Goal: Information Seeking & Learning: Learn about a topic

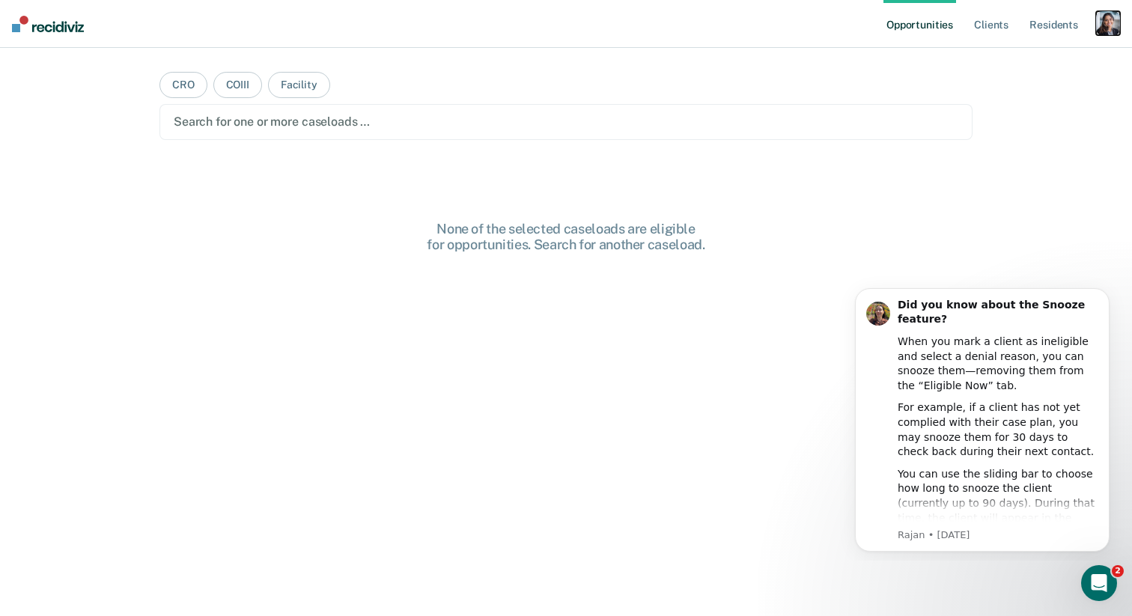
click at [1109, 23] on div "button" at bounding box center [1108, 23] width 24 height 24
click at [1016, 60] on link "Profile" at bounding box center [1048, 61] width 121 height 13
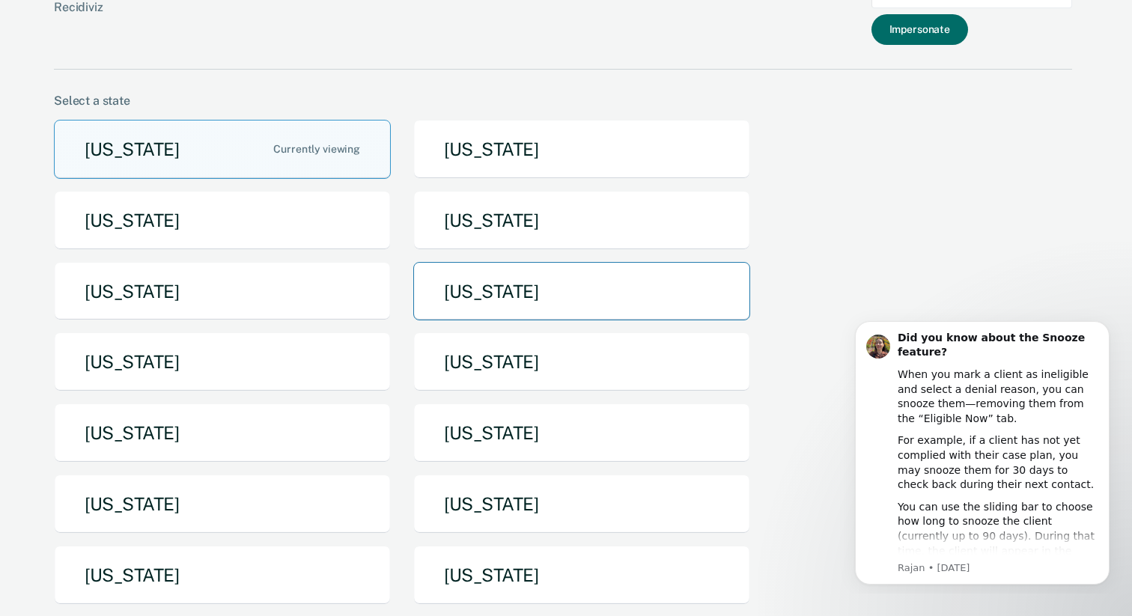
scroll to position [49, 0]
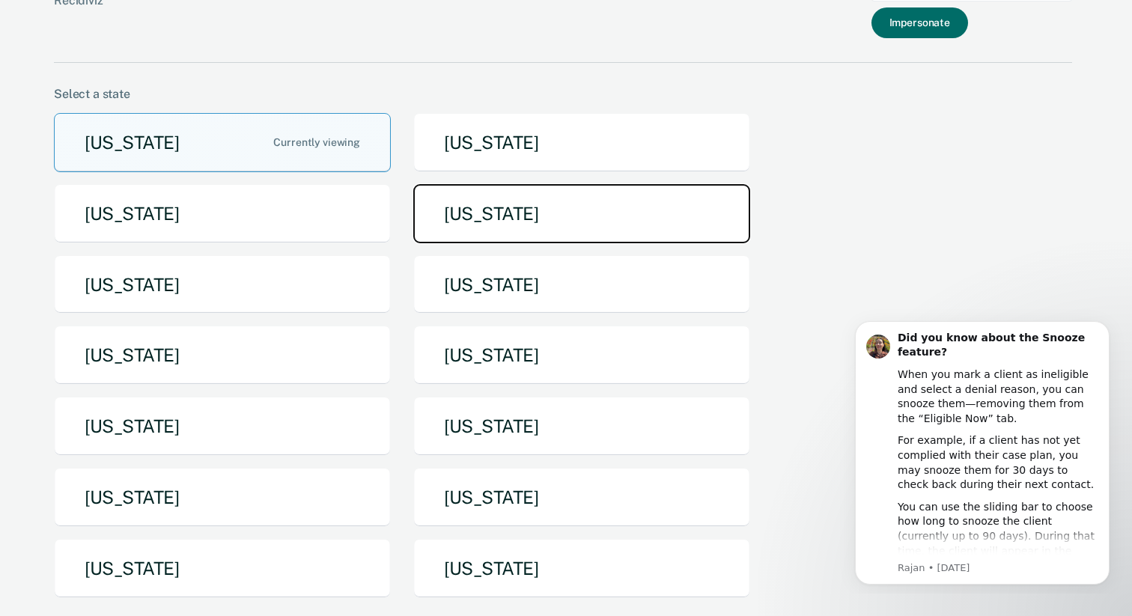
click at [494, 216] on button "[US_STATE]" at bounding box center [581, 213] width 337 height 59
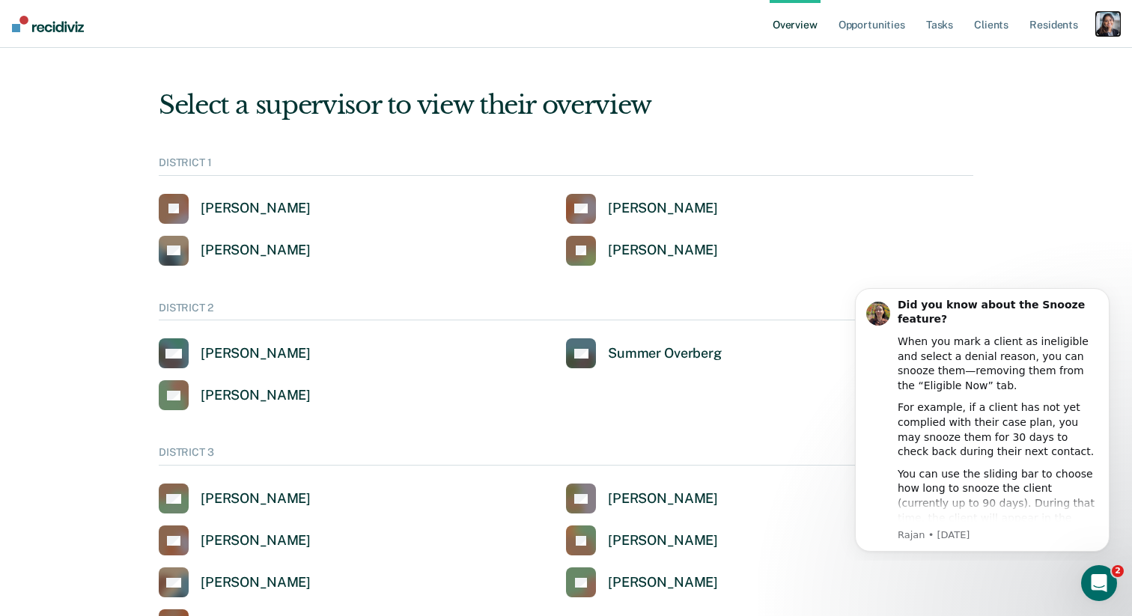
click at [1107, 22] on div "button" at bounding box center [1108, 24] width 24 height 24
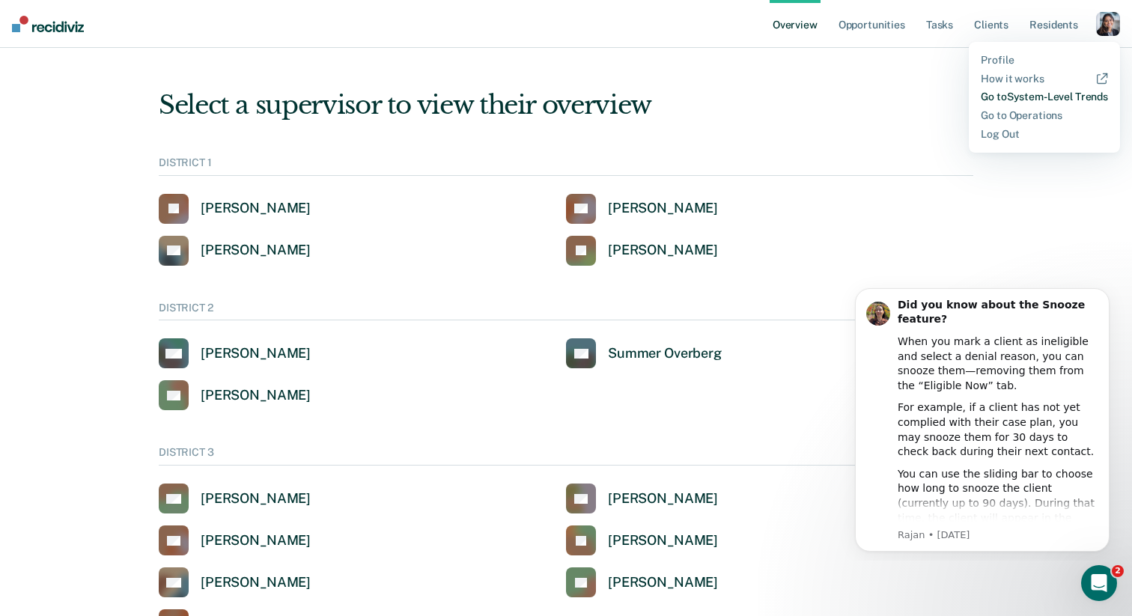
click at [1062, 97] on link "Go to System-Level Trends" at bounding box center [1044, 97] width 127 height 13
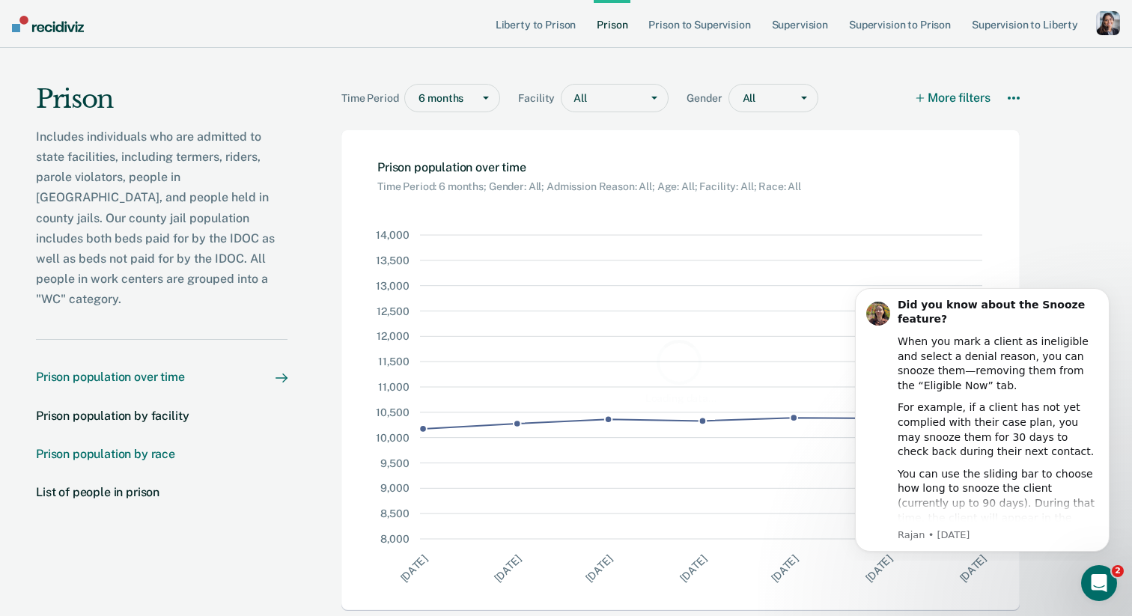
click at [153, 447] on div "Prison population by race" at bounding box center [105, 454] width 139 height 14
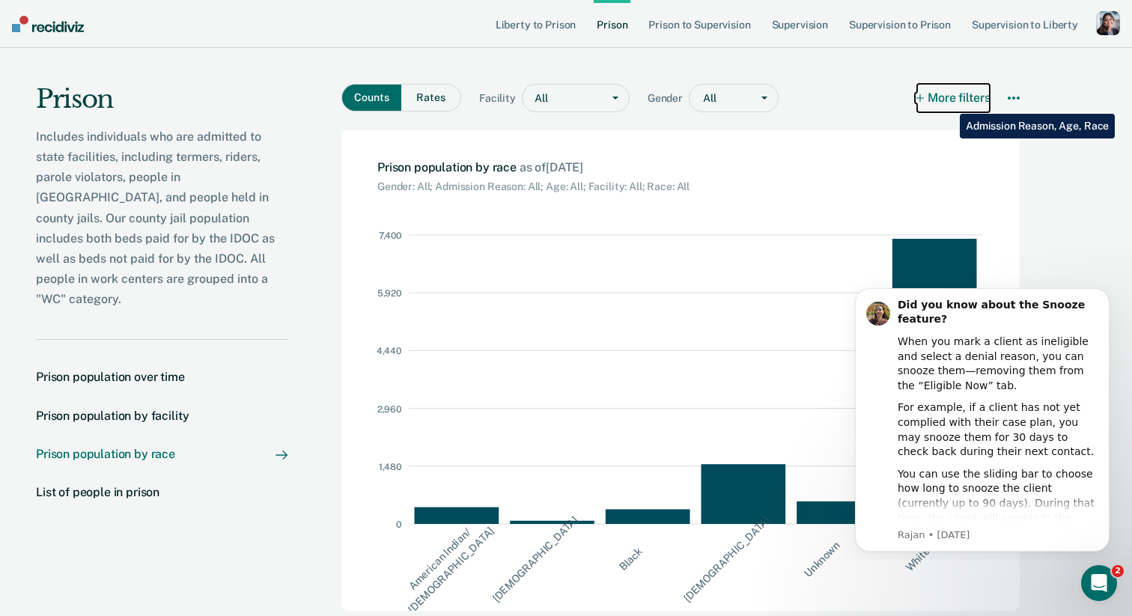
click at [949, 103] on button "More filters" at bounding box center [953, 98] width 73 height 28
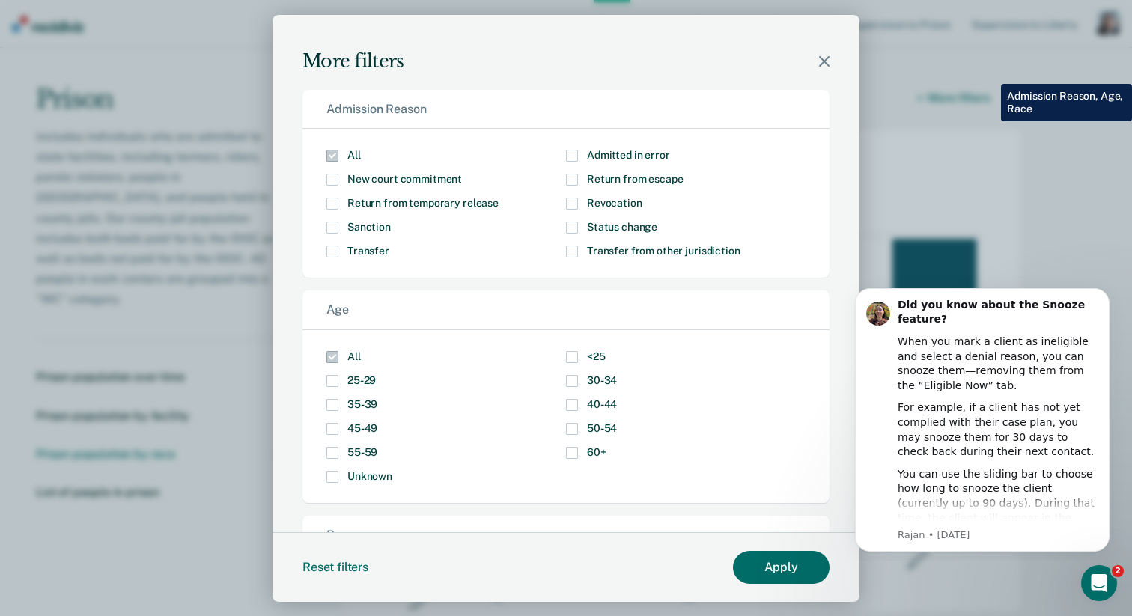
click at [831, 61] on div "More filters" at bounding box center [566, 44] width 587 height 58
click at [827, 61] on icon "Modal" at bounding box center [824, 61] width 10 height 10
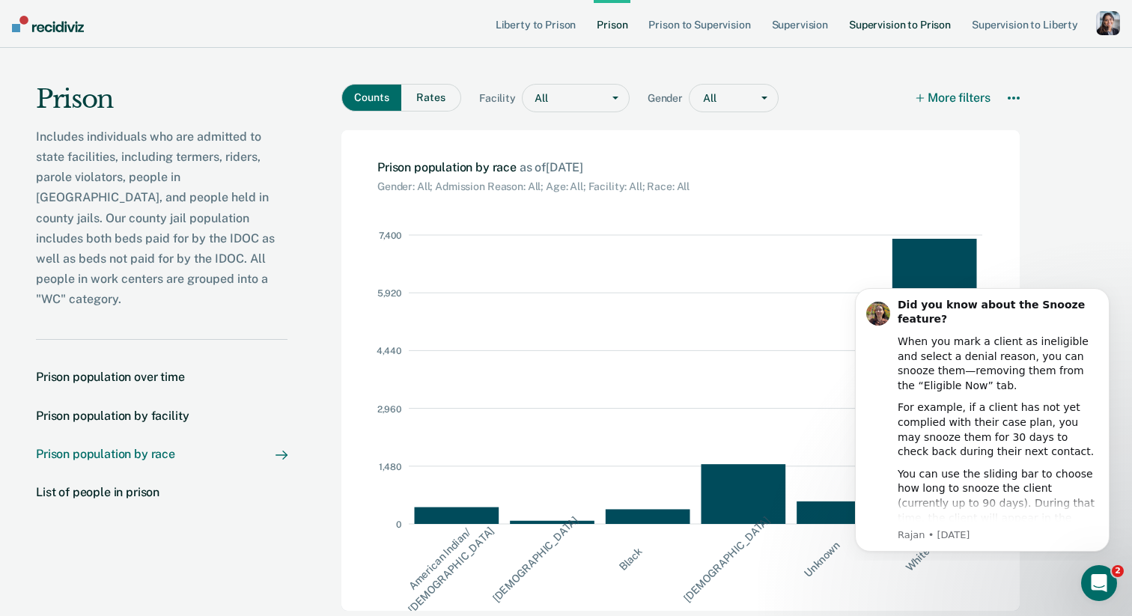
click at [870, 30] on link "Supervision to Prison" at bounding box center [900, 24] width 108 height 48
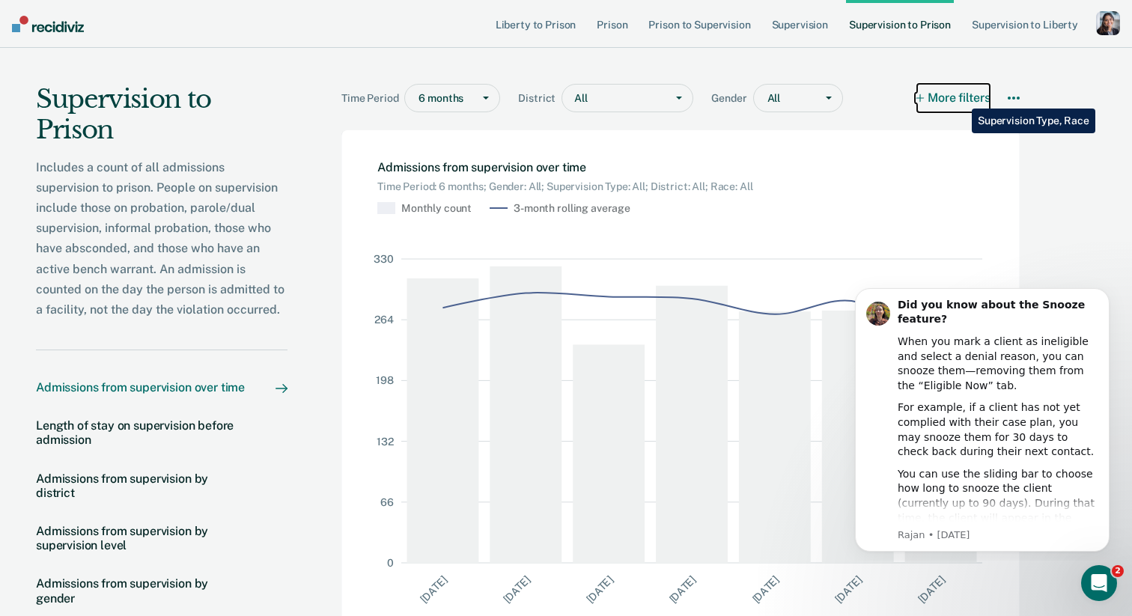
click at [961, 97] on button "More filters" at bounding box center [953, 98] width 73 height 28
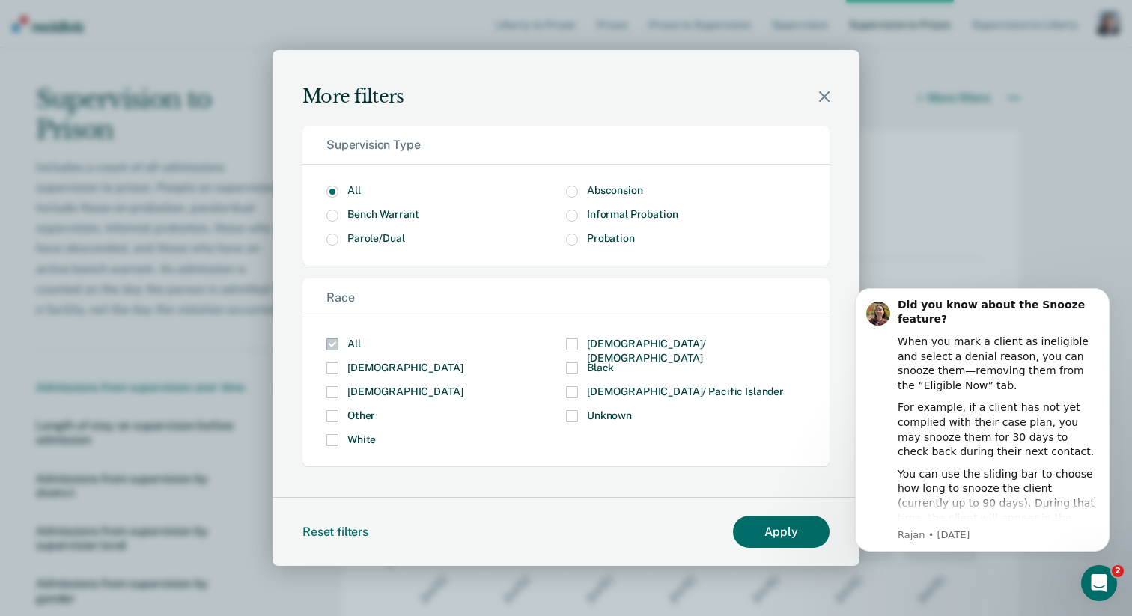
click at [821, 92] on icon "Modal" at bounding box center [824, 96] width 10 height 10
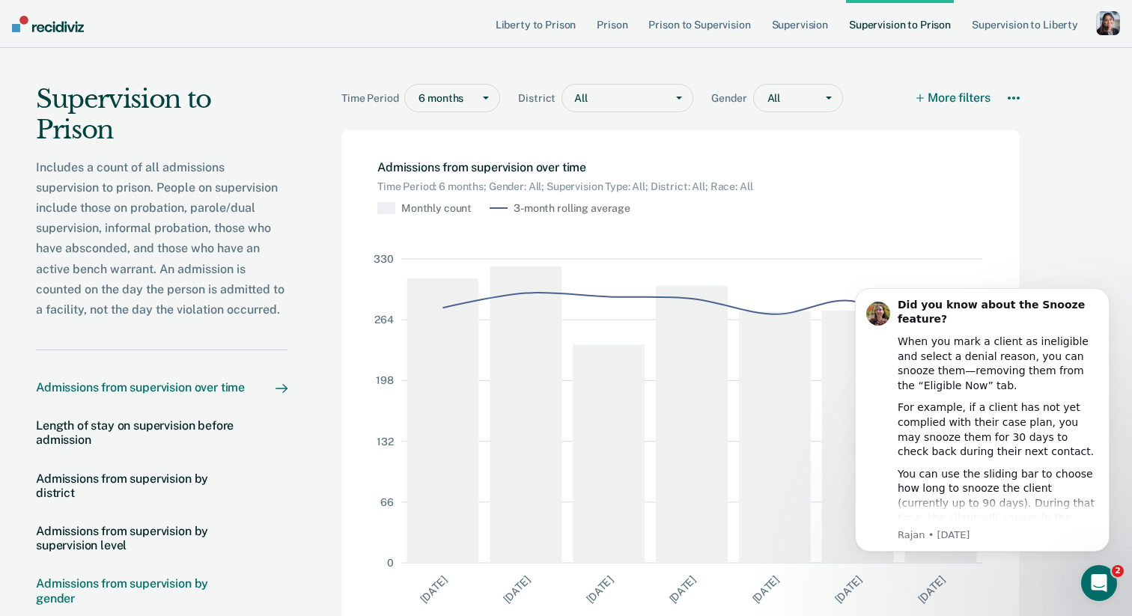
scroll to position [126, 0]
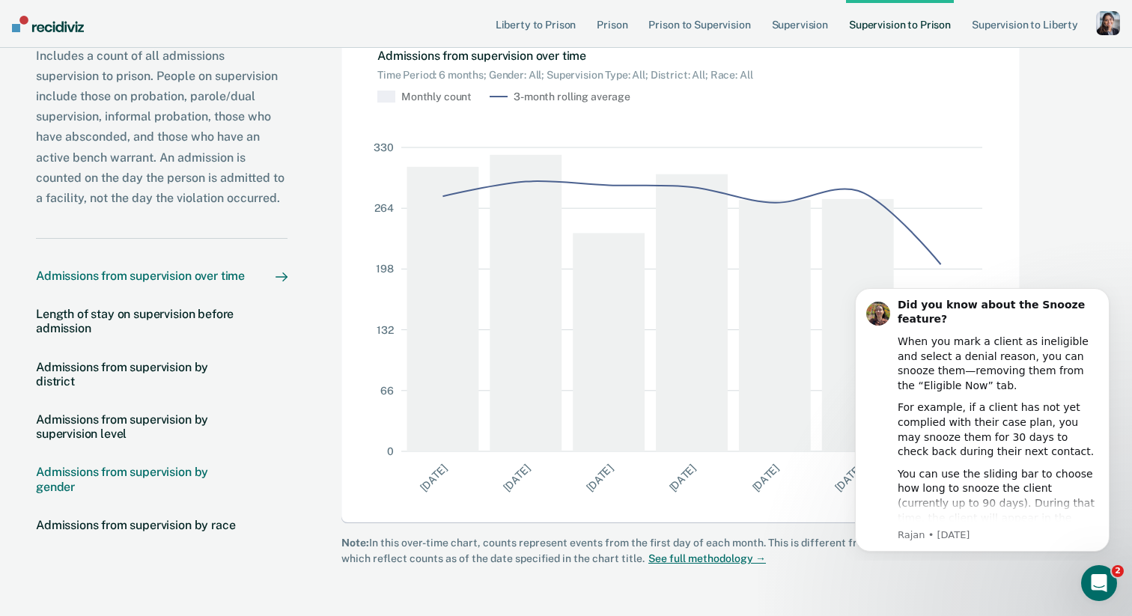
click at [163, 481] on div "Admissions from supervision by gender" at bounding box center [141, 479] width 210 height 28
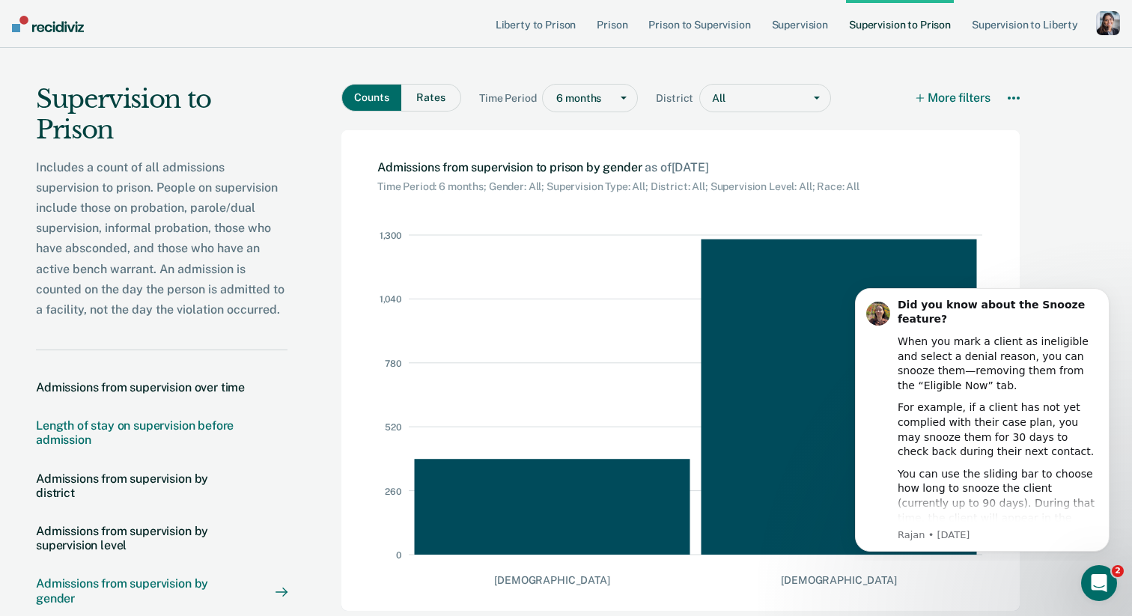
scroll to position [126, 0]
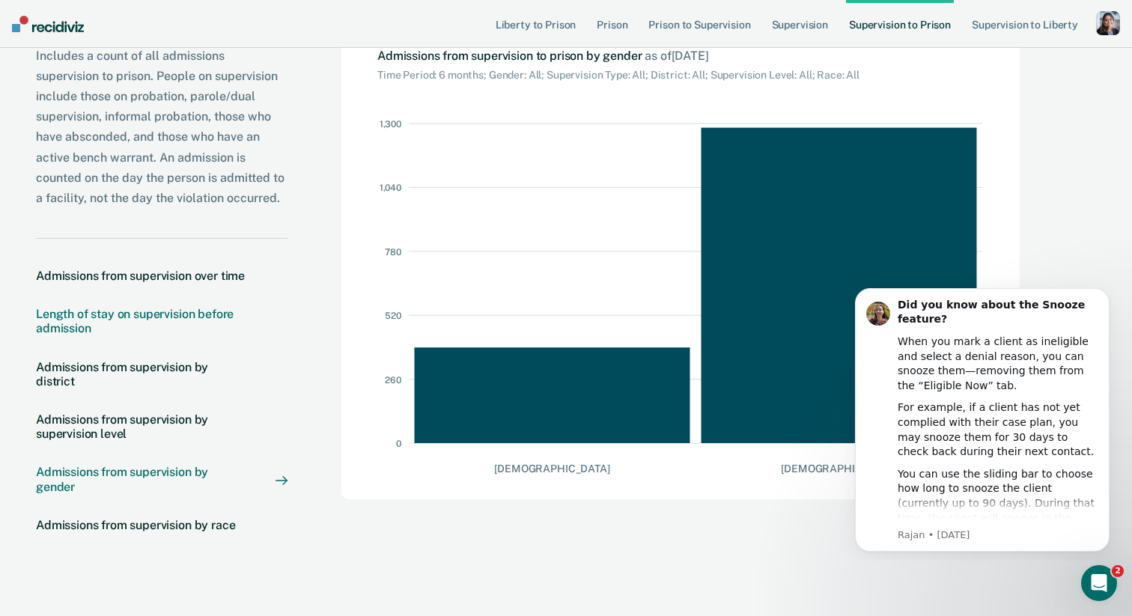
click at [195, 318] on div "Length of stay on supervision before admission" at bounding box center [141, 321] width 210 height 28
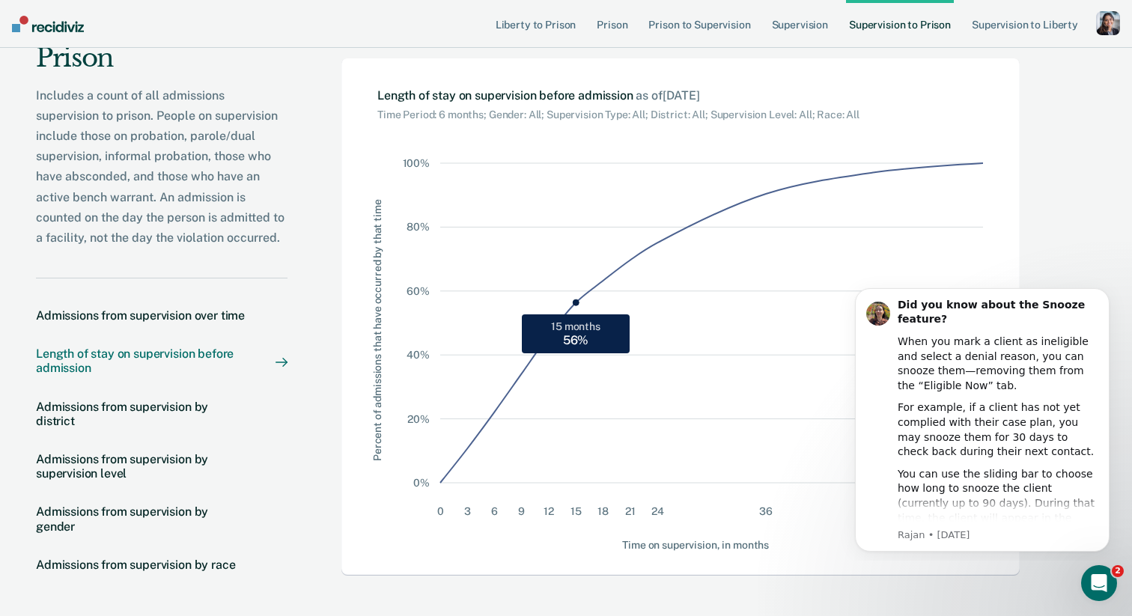
scroll to position [73, 0]
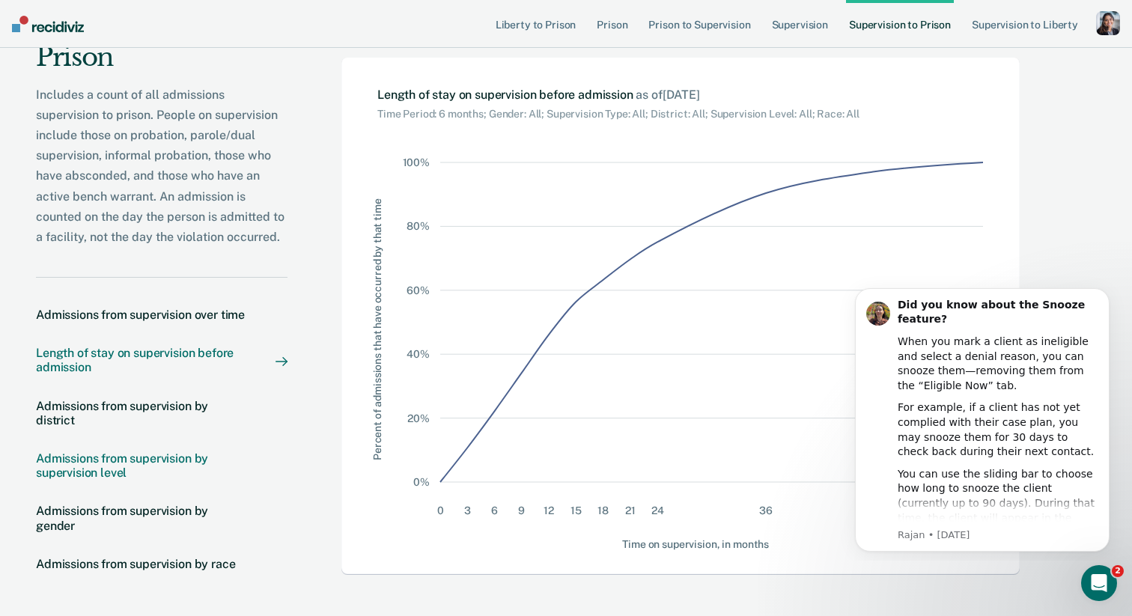
click at [165, 480] on div "Admissions from supervision by supervision level" at bounding box center [141, 466] width 210 height 28
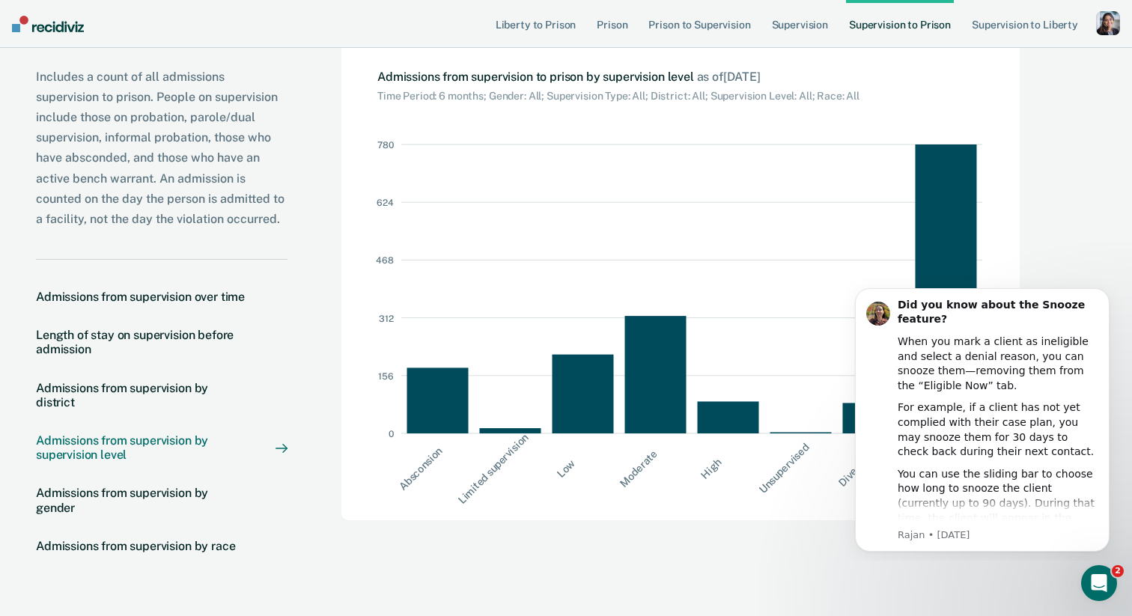
scroll to position [126, 0]
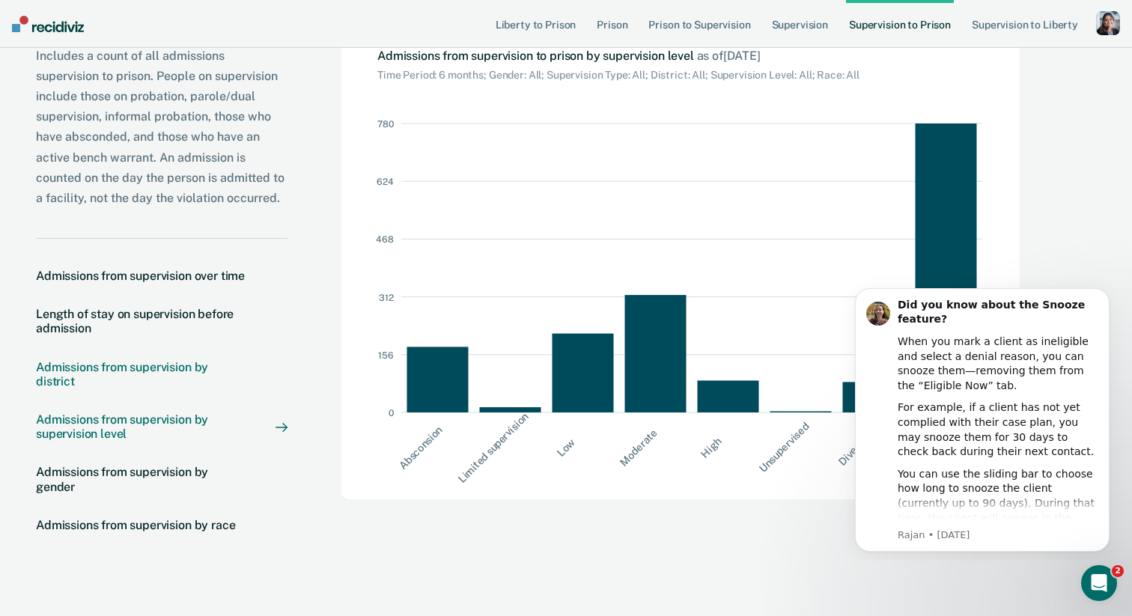
click at [163, 386] on div "Admissions from supervision by district" at bounding box center [141, 374] width 210 height 28
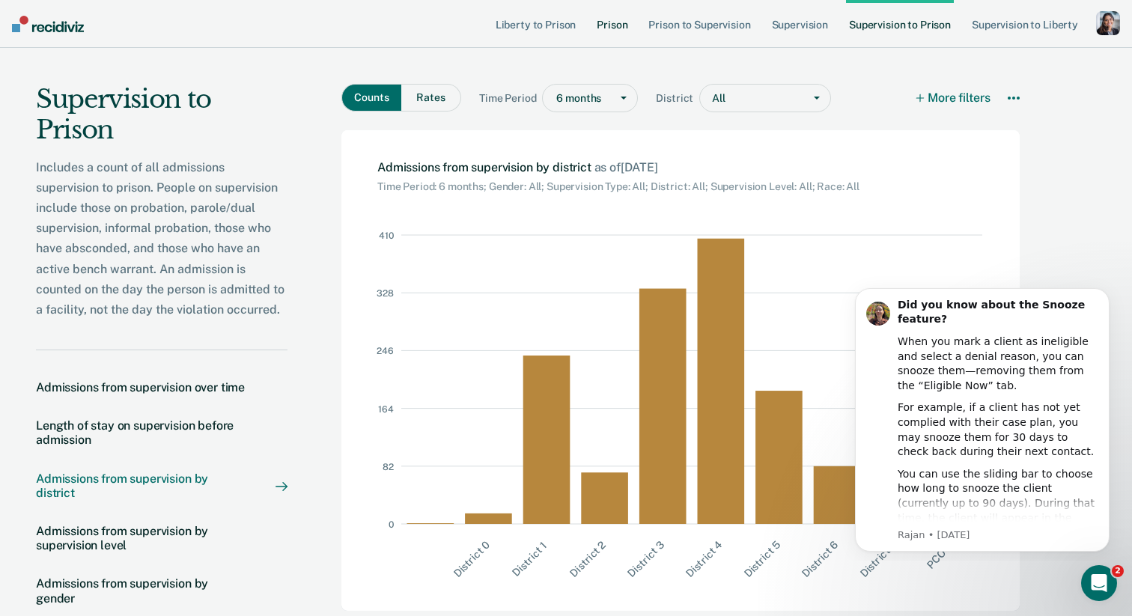
click at [611, 25] on link "Prison" at bounding box center [612, 24] width 37 height 48
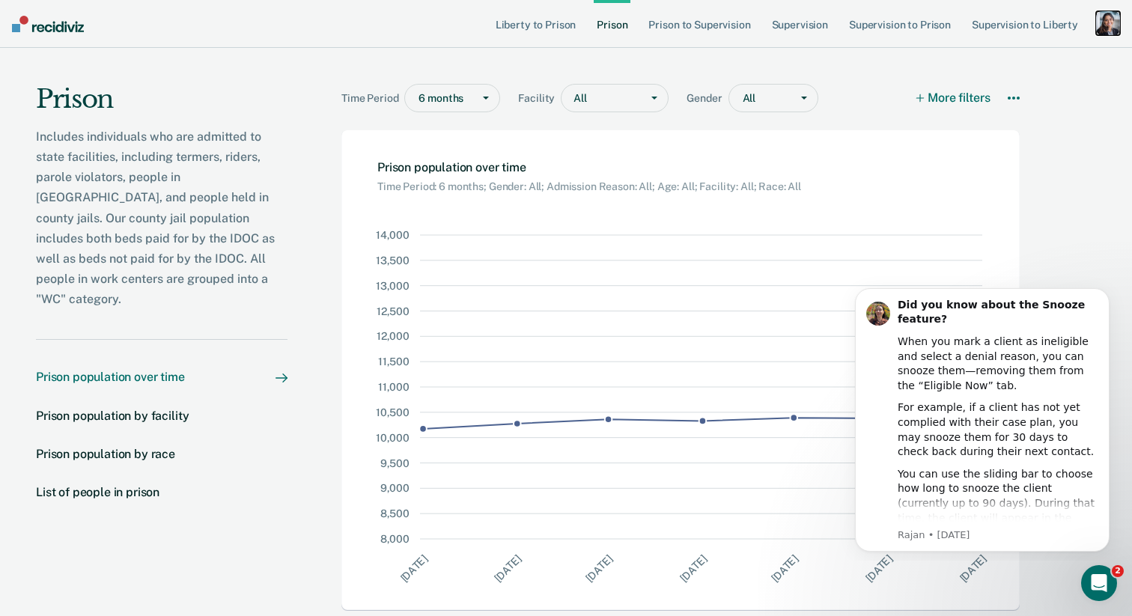
click at [1105, 23] on div "button" at bounding box center [1108, 23] width 24 height 24
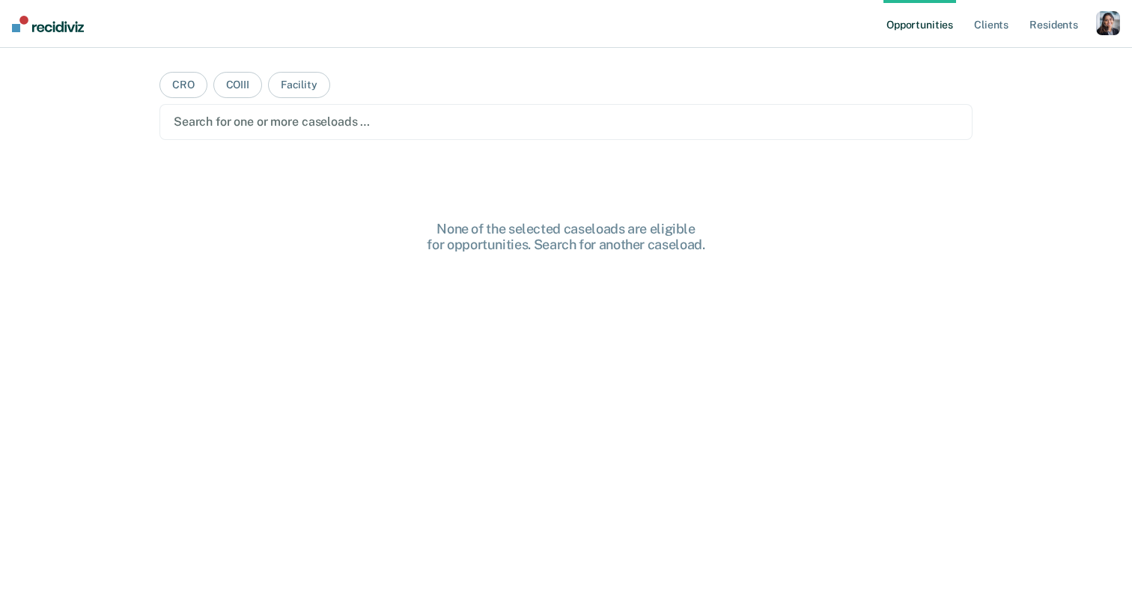
click at [1132, 28] on nav "Opportunities Client s Resident s Profile How it works Log Out" at bounding box center [566, 24] width 1132 height 48
click at [1111, 29] on div "button" at bounding box center [1108, 23] width 24 height 24
click at [1002, 58] on link "Profile" at bounding box center [1048, 61] width 121 height 13
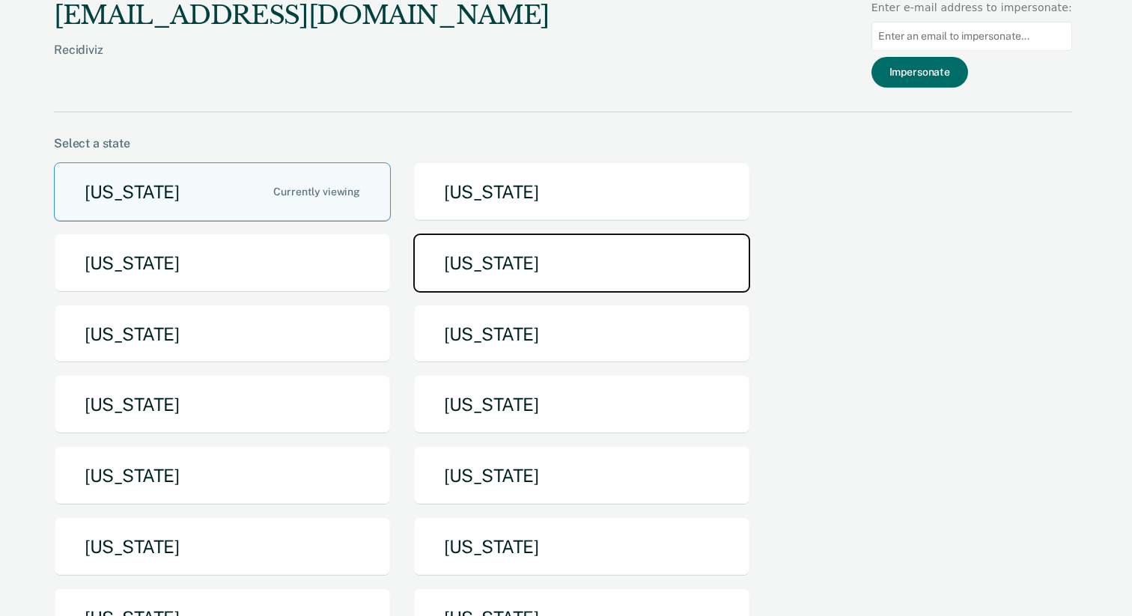
click at [675, 261] on button "[US_STATE]" at bounding box center [581, 263] width 337 height 59
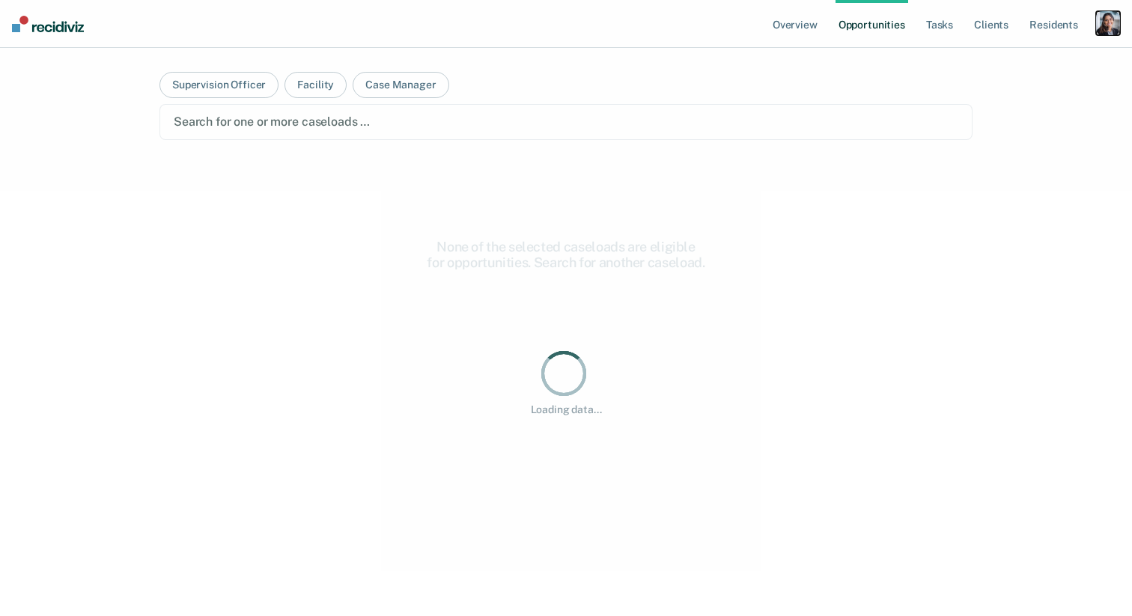
click at [1111, 19] on div "button" at bounding box center [1108, 23] width 24 height 24
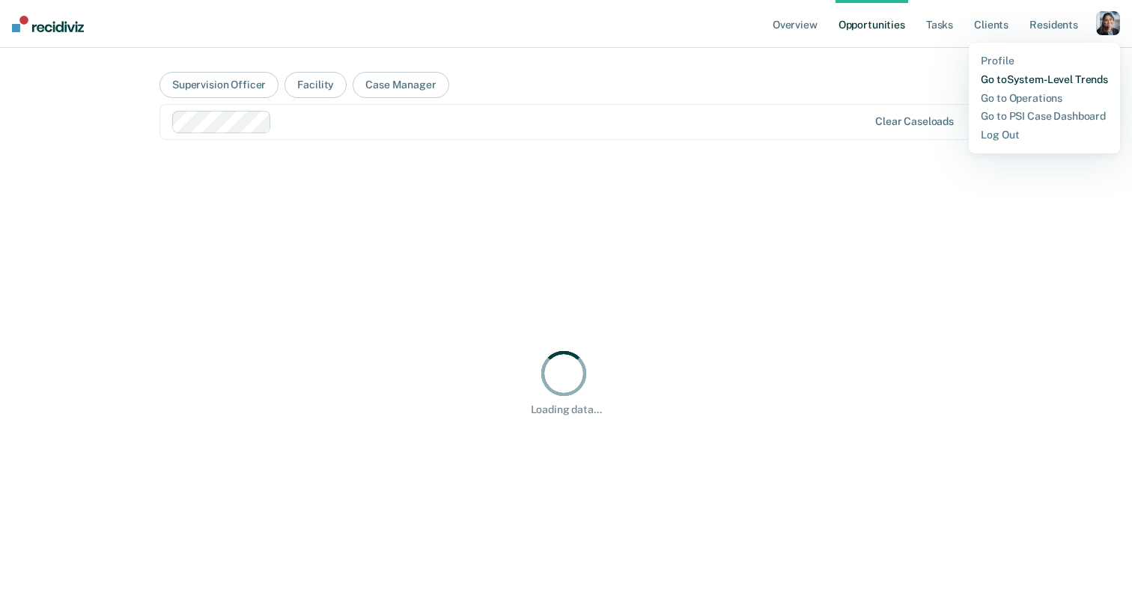
click at [1069, 82] on link "Go to System-Level Trends" at bounding box center [1044, 79] width 127 height 13
